Goal: Find contact information: Find contact information

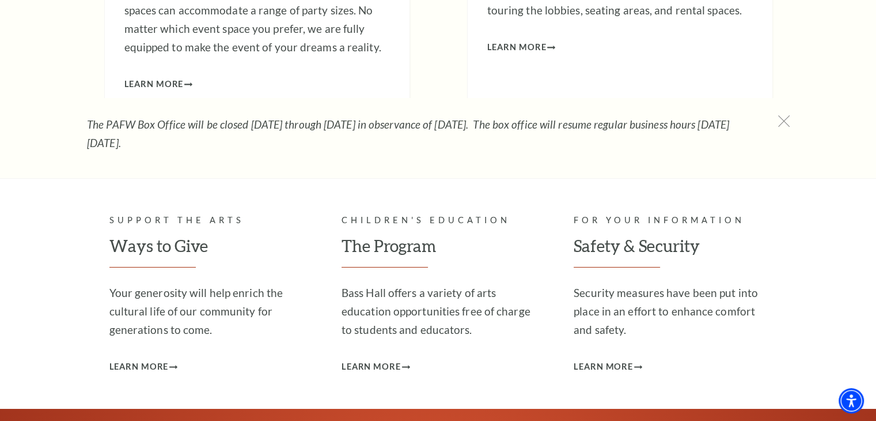
scroll to position [3920, 0]
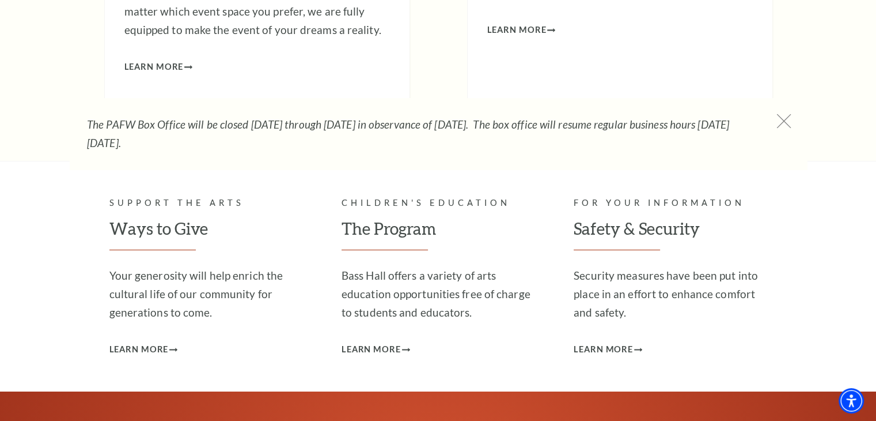
click at [785, 118] on icon at bounding box center [784, 121] width 14 height 14
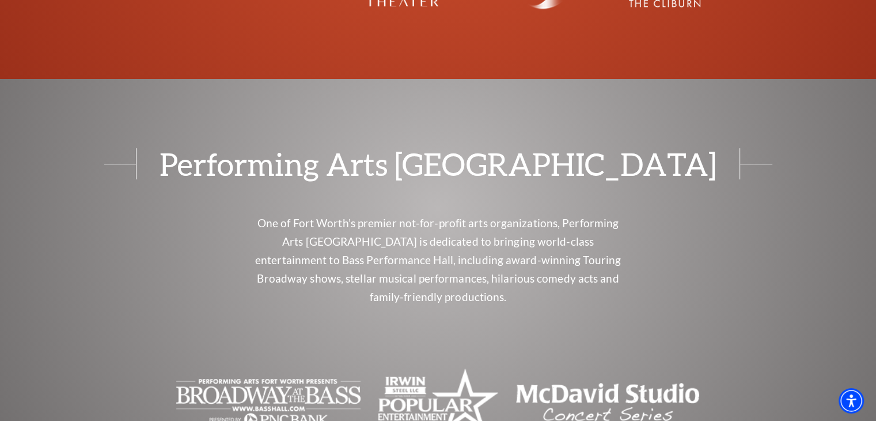
scroll to position [4756, 0]
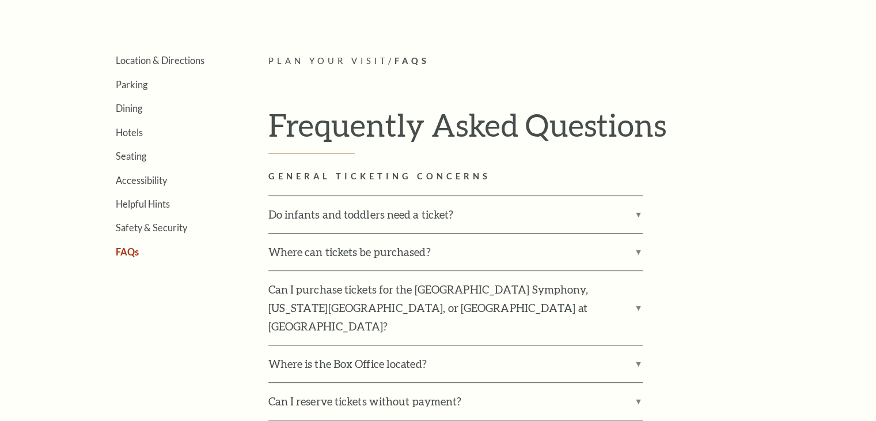
scroll to position [293, 0]
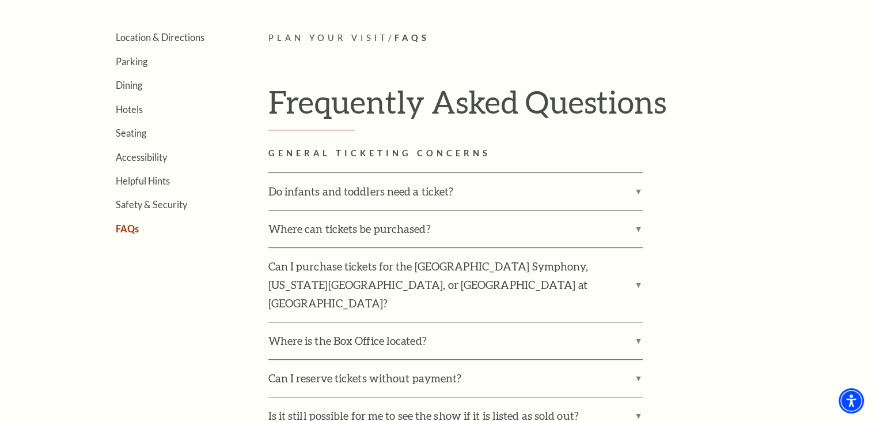
drag, startPoint x: 43, startPoint y: 65, endPoint x: 61, endPoint y: 29, distance: 40.2
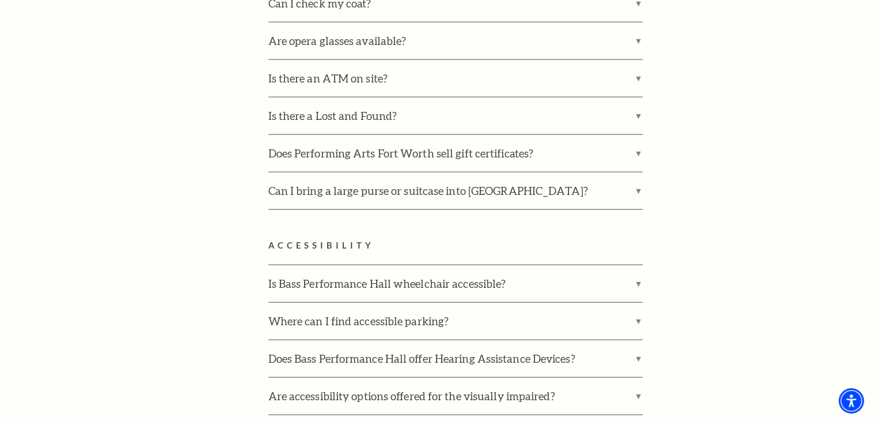
scroll to position [2588, 0]
drag, startPoint x: 0, startPoint y: 158, endPoint x: 0, endPoint y: 39, distance: 119.3
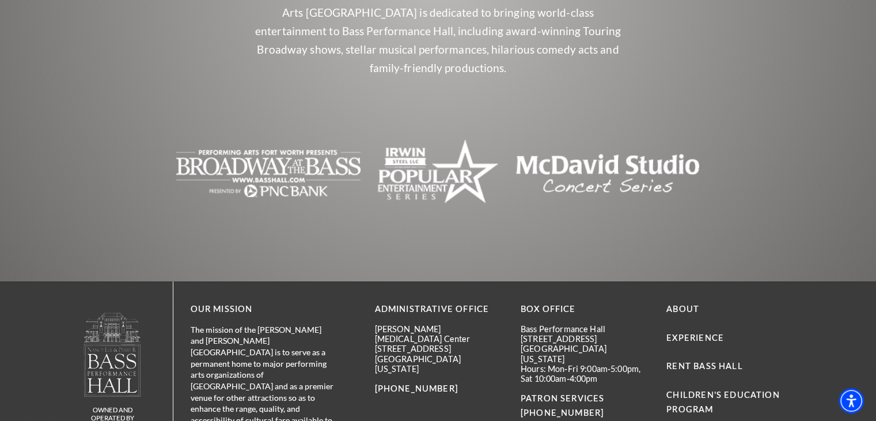
scroll to position [3679, 0]
click at [410, 418] on link "Contact Us" at bounding box center [405, 423] width 60 height 10
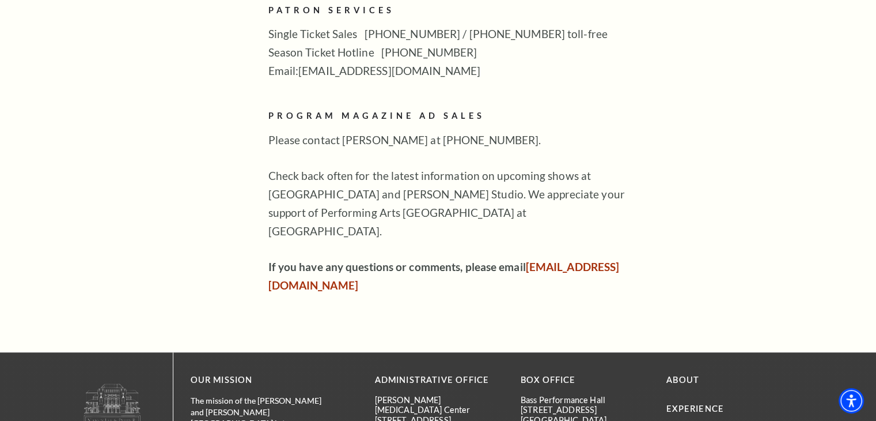
scroll to position [797, 0]
